Goal: Check status

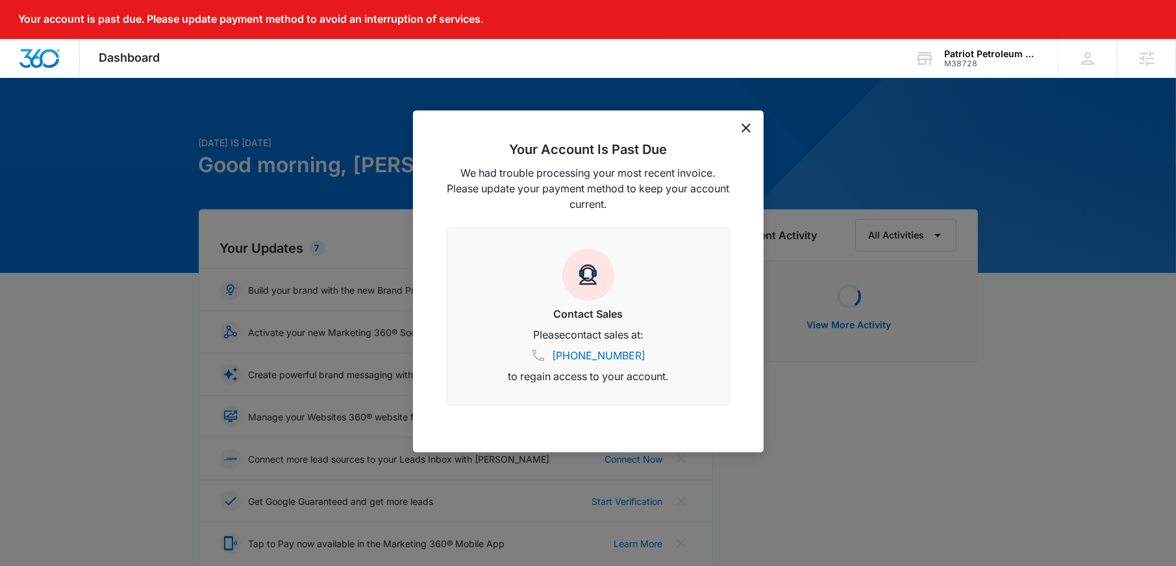
click at [956, 102] on div at bounding box center [588, 283] width 1176 height 566
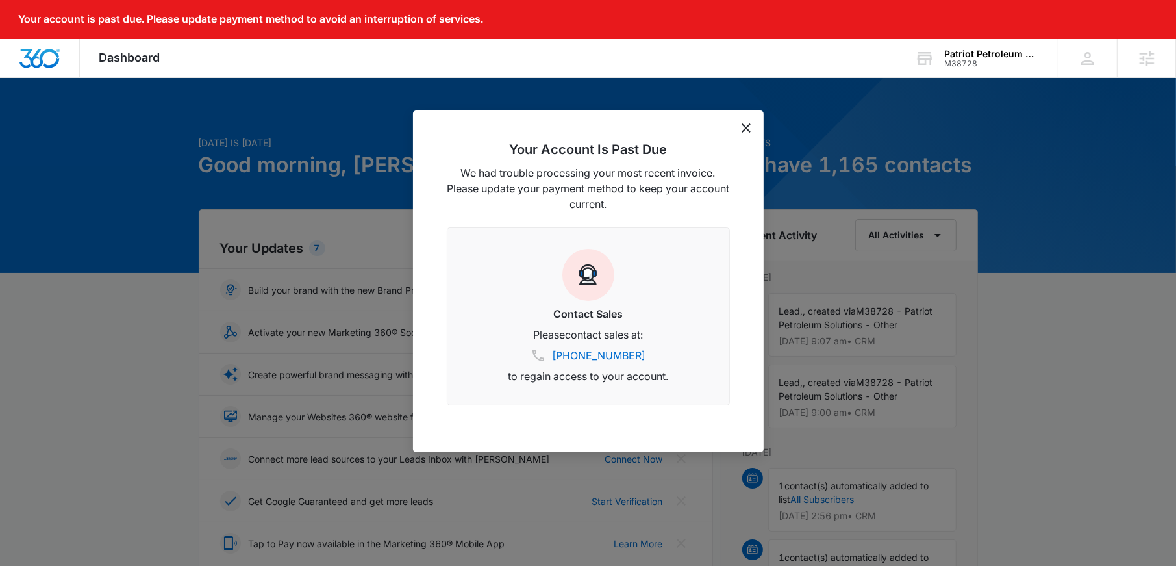
click at [750, 127] on div "Your Account Is Past Due We had trouble processing your most recent invoice. Pl…" at bounding box center [588, 281] width 351 height 342
click at [748, 127] on icon "dismiss this dialog" at bounding box center [746, 127] width 9 height 9
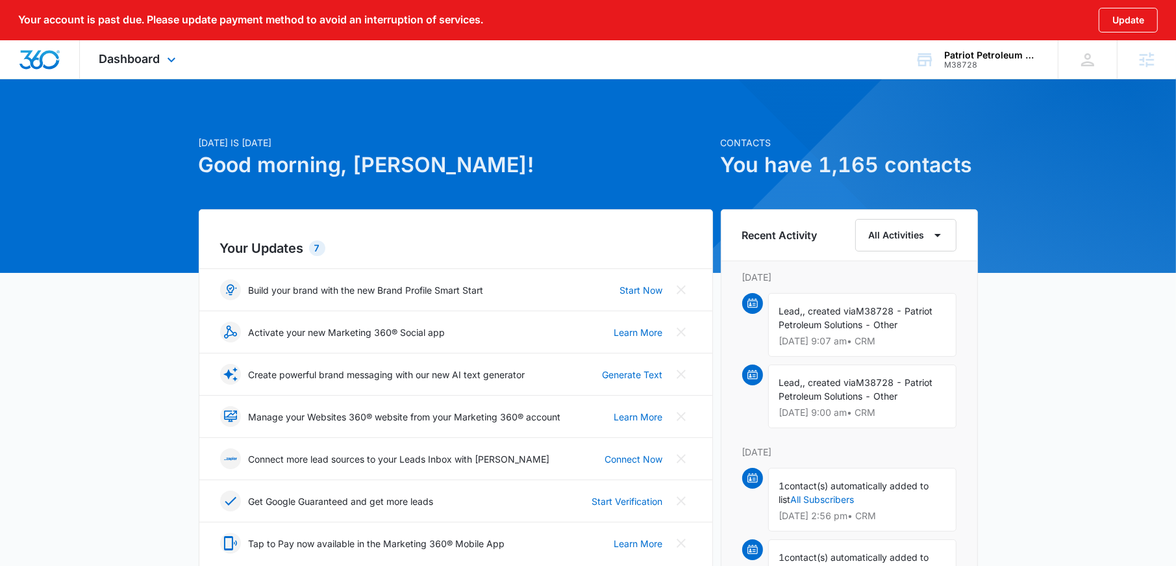
click at [166, 53] on div "Dashboard Apps Reputation Websites Forms CRM Email Social Shop Payments POS Con…" at bounding box center [139, 59] width 119 height 38
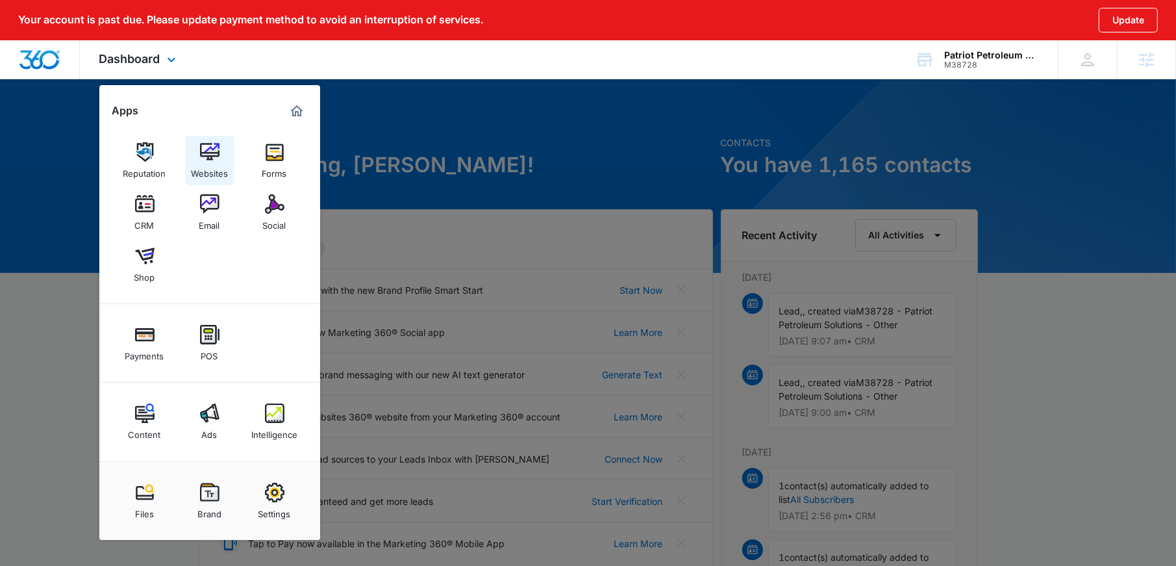
click at [209, 156] on img at bounding box center [209, 151] width 19 height 19
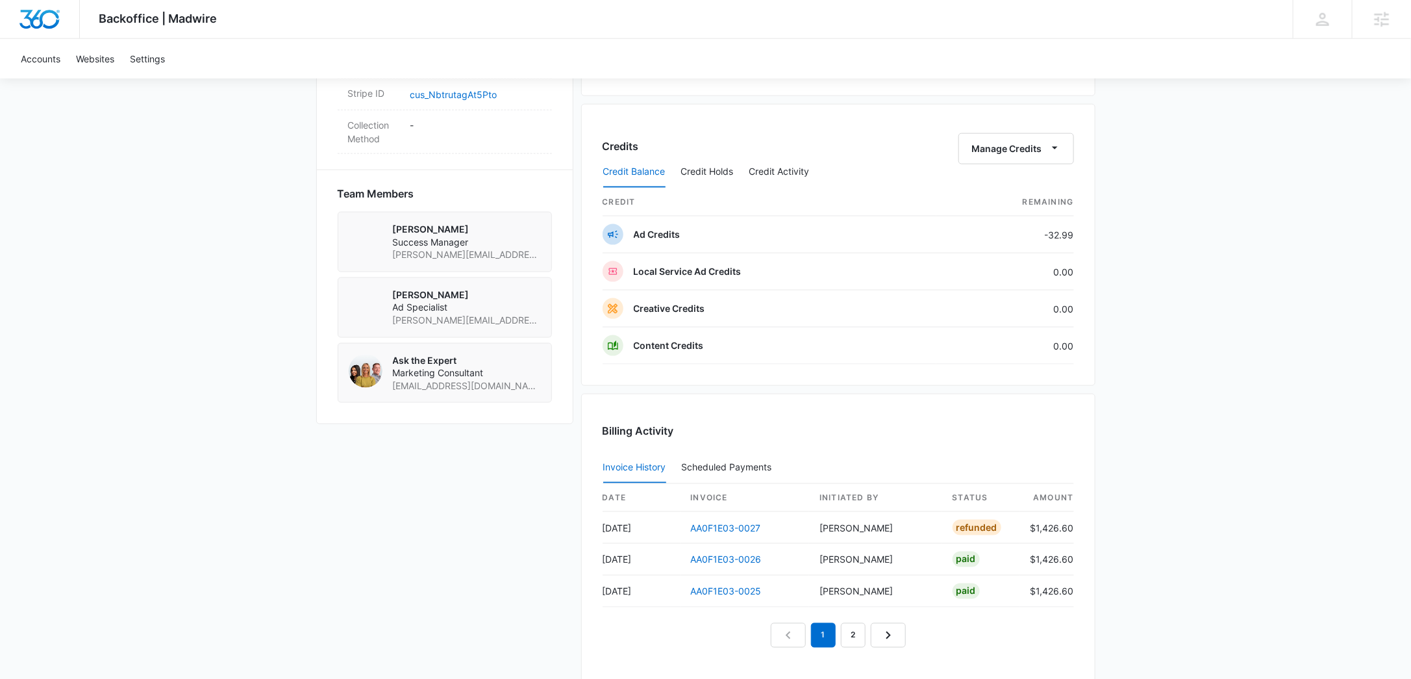
scroll to position [999, 0]
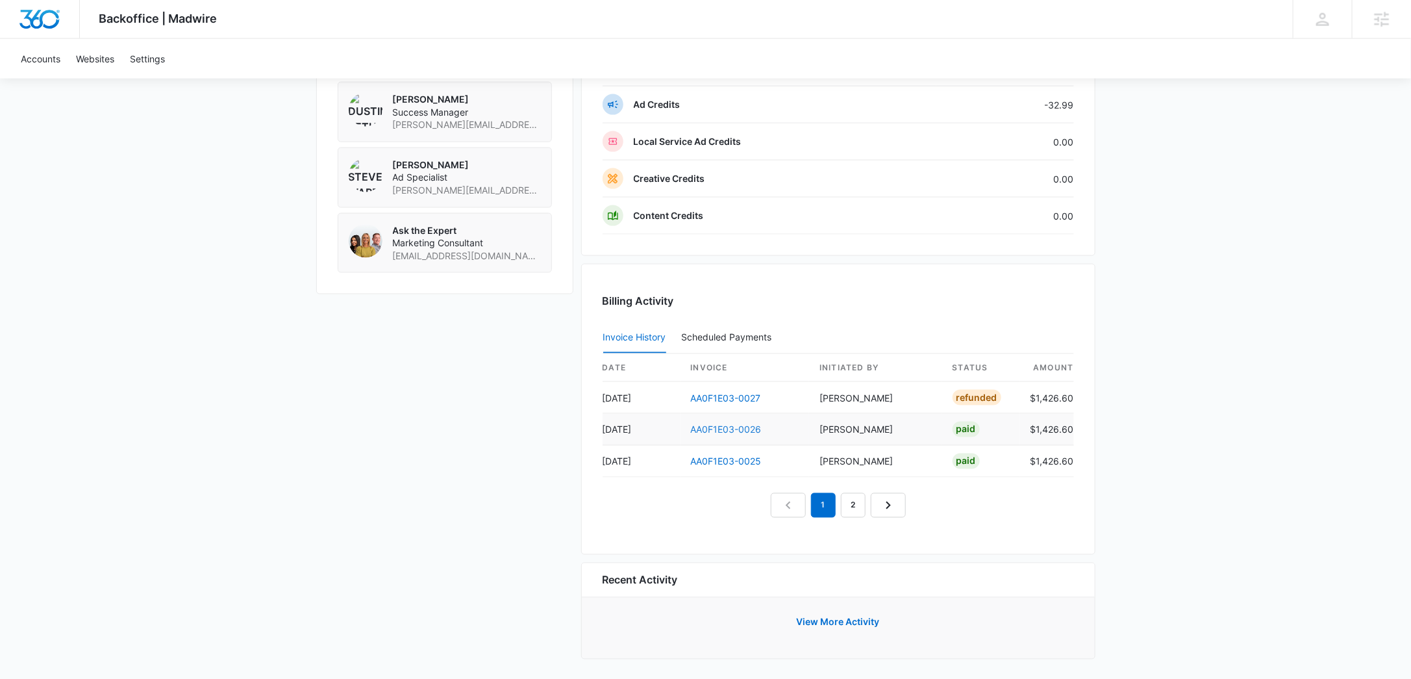
click at [753, 426] on link "AA0F1E03-0026" at bounding box center [726, 429] width 71 height 11
